Goal: Find contact information: Find contact information

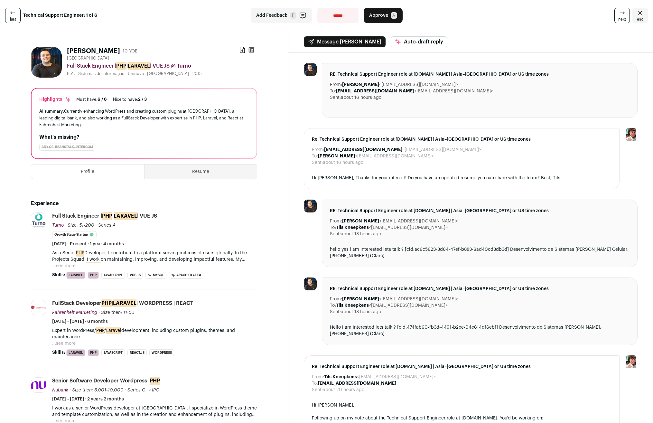
click at [68, 266] on button "...see more" at bounding box center [63, 266] width 23 height 6
drag, startPoint x: 343, startPoint y: 299, endPoint x: 378, endPoint y: 299, distance: 35.4
click at [378, 299] on dd "Felipe Machado <felipe_machado09@hotmail.com>" at bounding box center [400, 299] width 116 height 6
drag, startPoint x: 378, startPoint y: 299, endPoint x: 344, endPoint y: 299, distance: 34.1
click at [344, 299] on dd "Felipe Machado <felipe_machado09@hotmail.com>" at bounding box center [400, 299] width 116 height 6
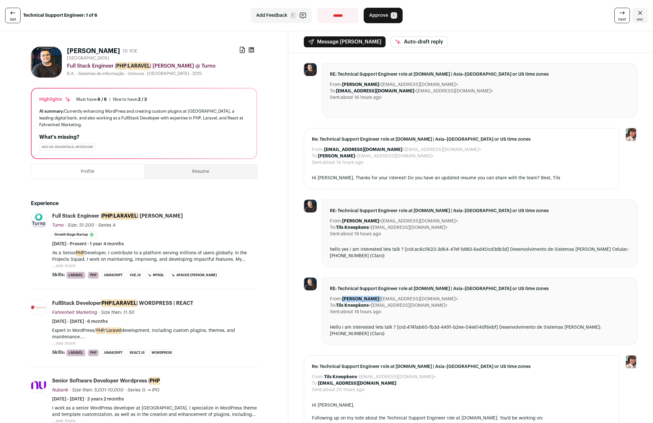
copy dd "[PERSON_NAME]"
